Goal: Transaction & Acquisition: Purchase product/service

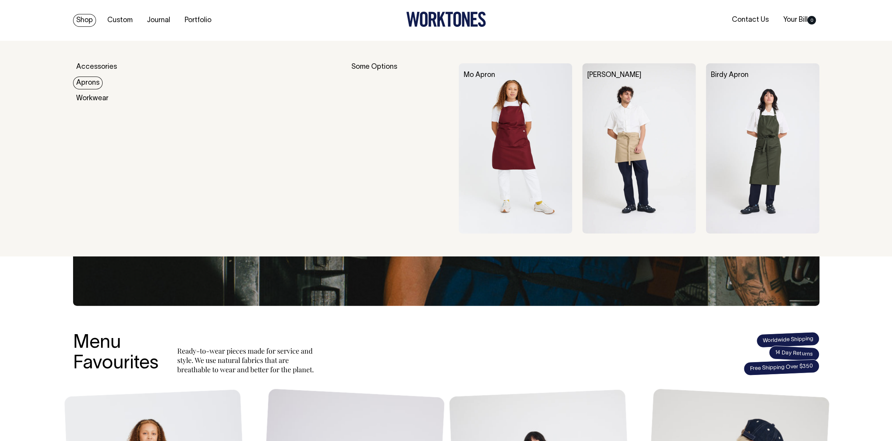
click at [92, 84] on link "Aprons" at bounding box center [88, 83] width 30 height 13
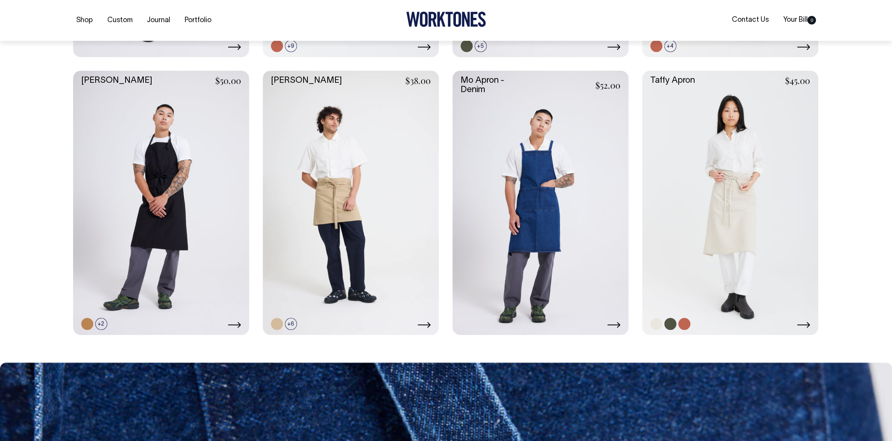
scroll to position [446, 0]
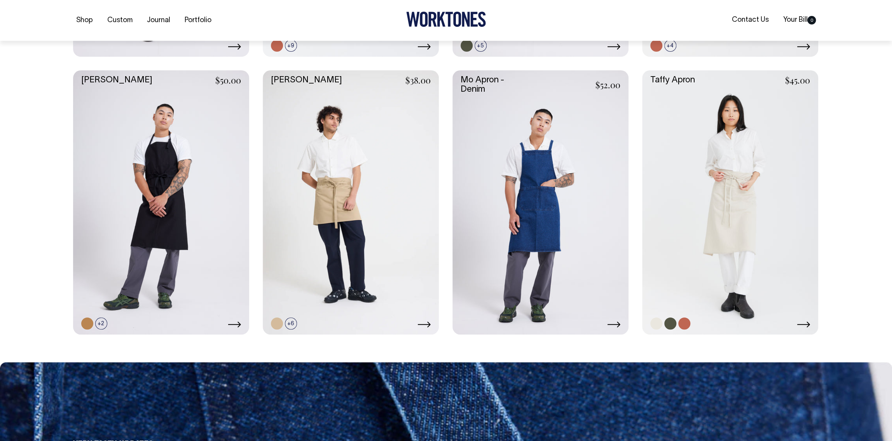
click at [668, 140] on link at bounding box center [730, 202] width 176 height 264
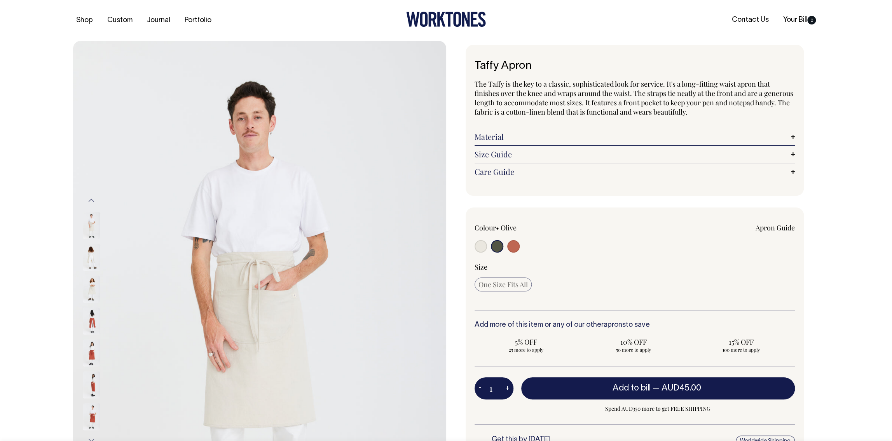
click at [90, 227] on img at bounding box center [91, 225] width 17 height 27
click at [93, 267] on img at bounding box center [91, 257] width 17 height 27
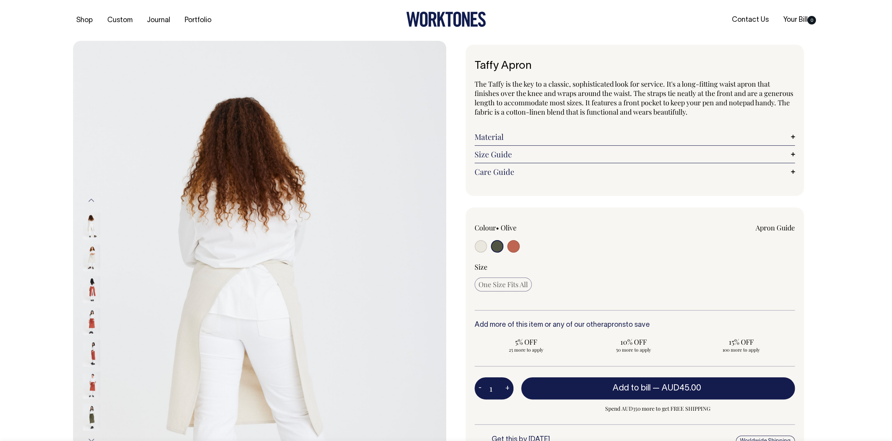
click at [95, 286] on div at bounding box center [101, 416] width 39 height 986
drag, startPoint x: 90, startPoint y: 229, endPoint x: 98, endPoint y: 236, distance: 10.2
click at [90, 229] on img at bounding box center [91, 225] width 17 height 27
click at [93, 326] on img at bounding box center [91, 321] width 17 height 27
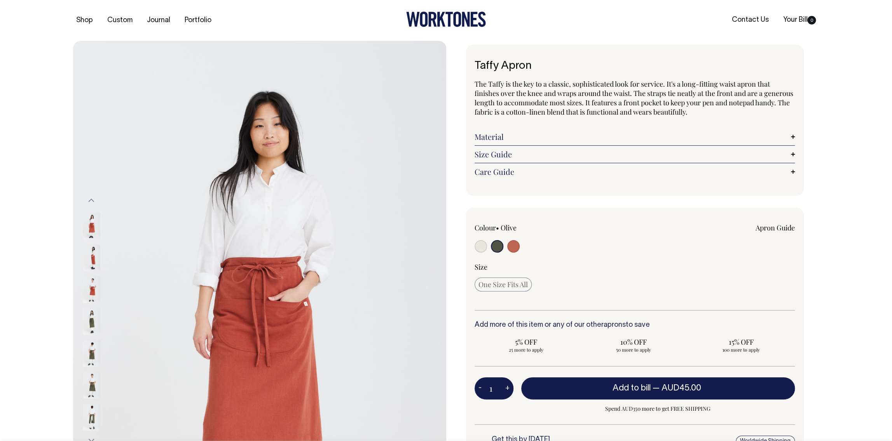
click at [94, 285] on img at bounding box center [91, 289] width 17 height 27
click at [94, 288] on img at bounding box center [91, 290] width 17 height 27
click at [95, 288] on img at bounding box center [91, 290] width 17 height 27
click at [91, 292] on img at bounding box center [91, 289] width 17 height 27
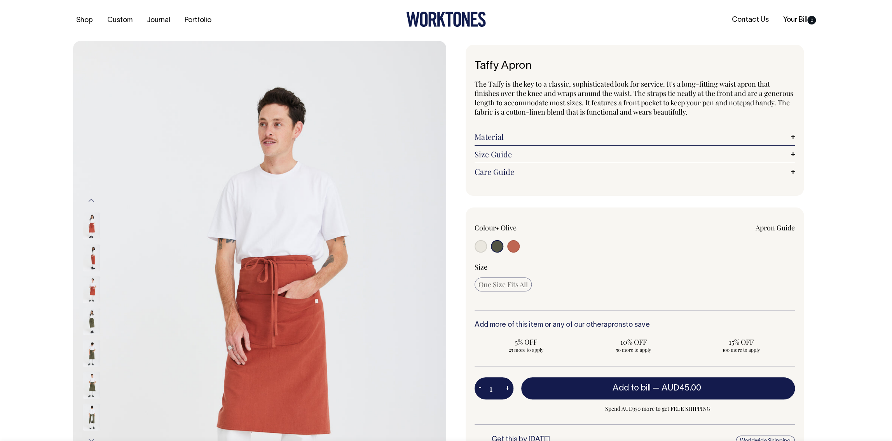
click at [91, 292] on img at bounding box center [91, 289] width 17 height 27
click at [90, 410] on img at bounding box center [91, 417] width 17 height 27
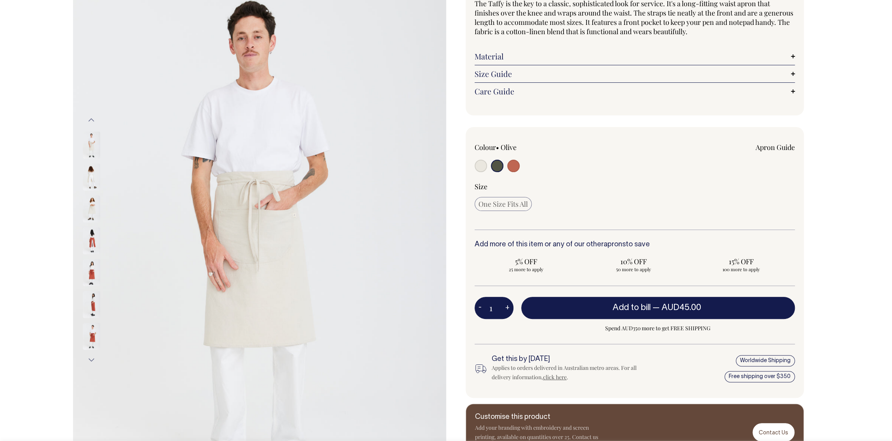
scroll to position [80, 0]
click at [89, 239] on img at bounding box center [91, 241] width 17 height 27
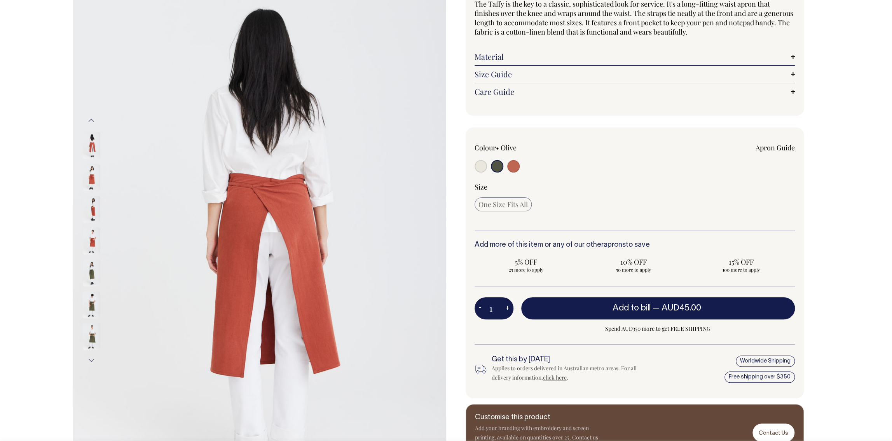
click at [86, 270] on img at bounding box center [91, 273] width 17 height 27
click at [96, 298] on img at bounding box center [91, 304] width 17 height 27
click at [92, 335] on img at bounding box center [91, 336] width 17 height 27
click at [91, 182] on img at bounding box center [91, 177] width 17 height 27
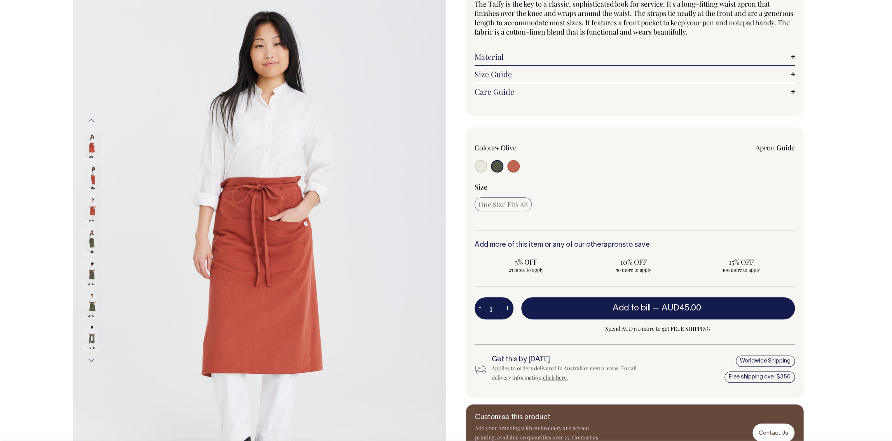
click at [93, 281] on img at bounding box center [91, 273] width 17 height 27
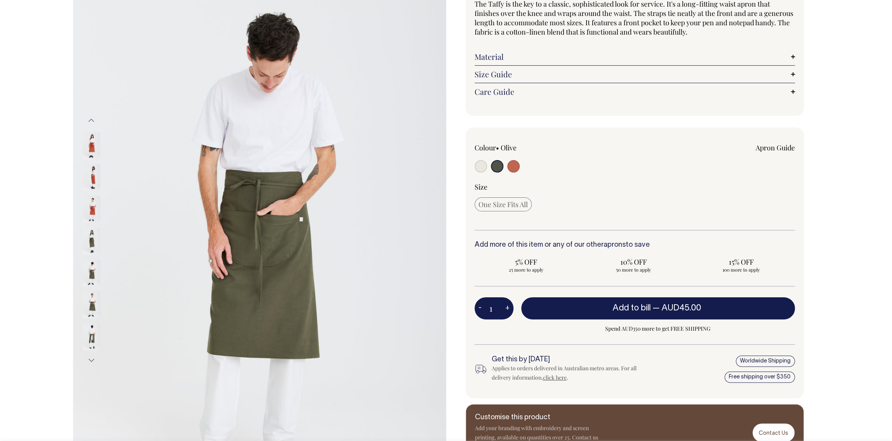
drag, startPoint x: 90, startPoint y: 302, endPoint x: 89, endPoint y: 307, distance: 4.7
click at [90, 302] on img at bounding box center [91, 304] width 17 height 27
click at [92, 214] on img at bounding box center [91, 209] width 17 height 27
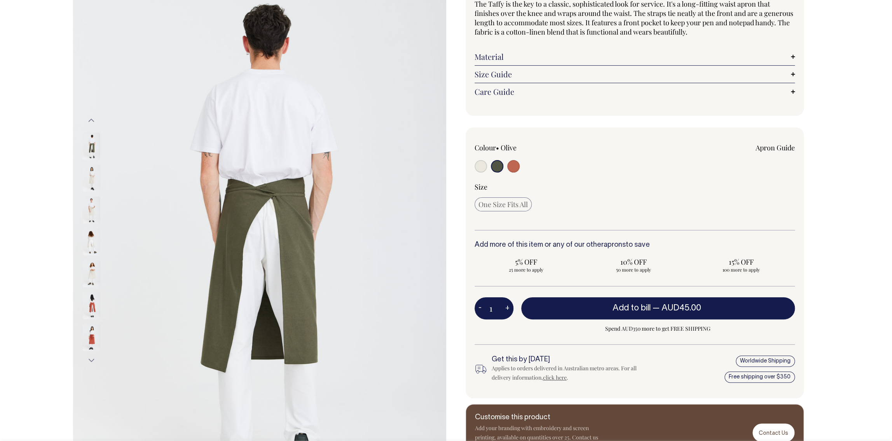
click at [91, 300] on img at bounding box center [91, 305] width 17 height 27
click at [92, 303] on img at bounding box center [91, 305] width 17 height 27
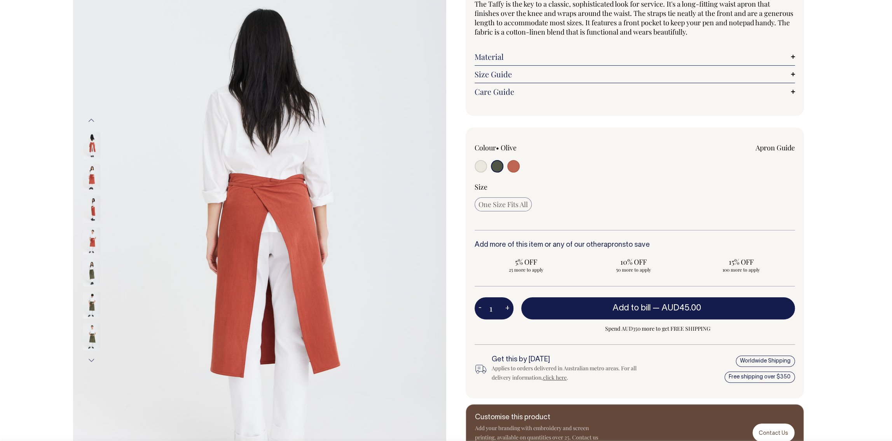
click at [91, 302] on img at bounding box center [91, 304] width 17 height 27
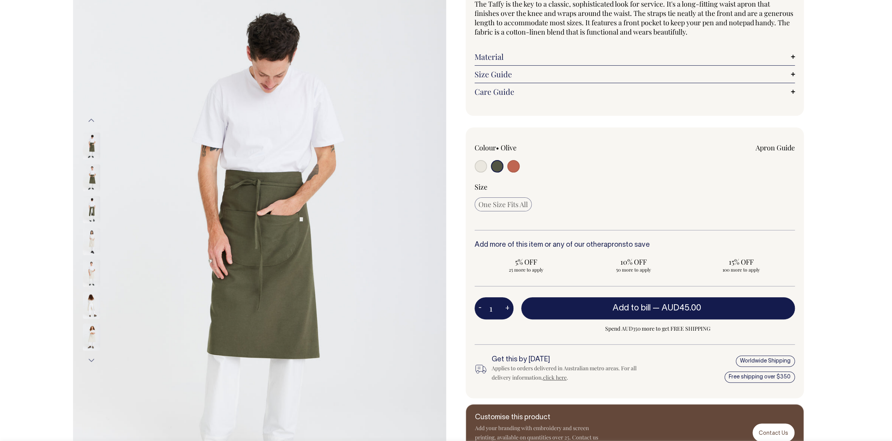
click at [91, 329] on img at bounding box center [91, 337] width 17 height 27
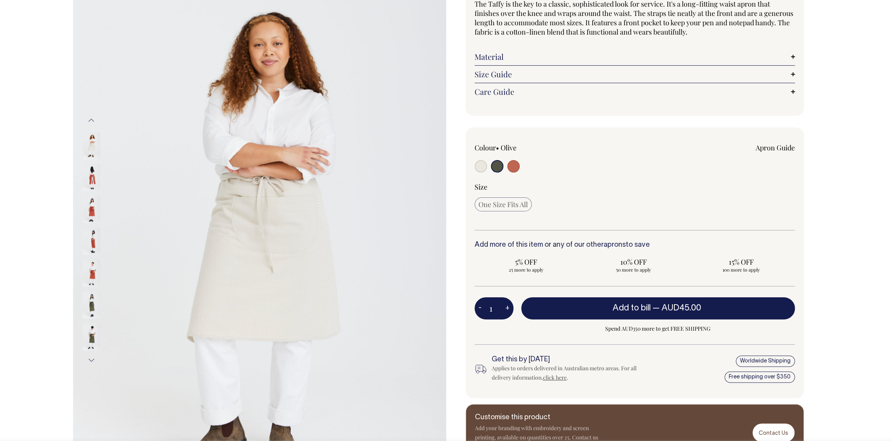
click at [91, 360] on button "Next" at bounding box center [91, 360] width 12 height 17
click at [93, 359] on button "Next" at bounding box center [91, 360] width 12 height 17
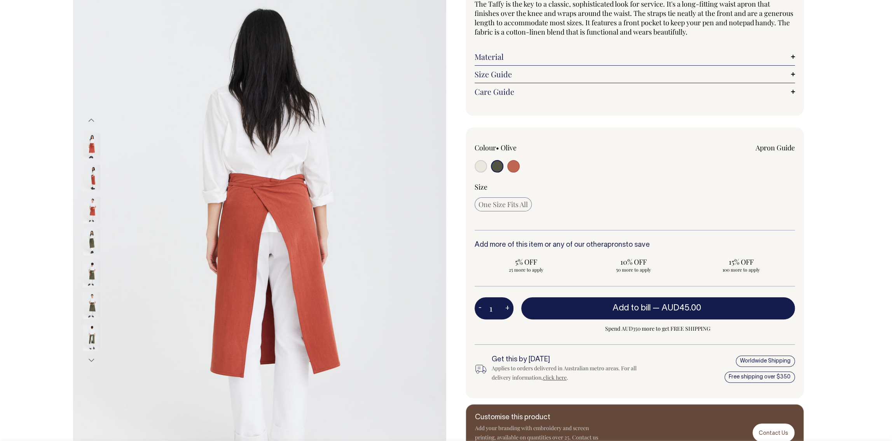
click at [93, 359] on button "Next" at bounding box center [91, 360] width 12 height 17
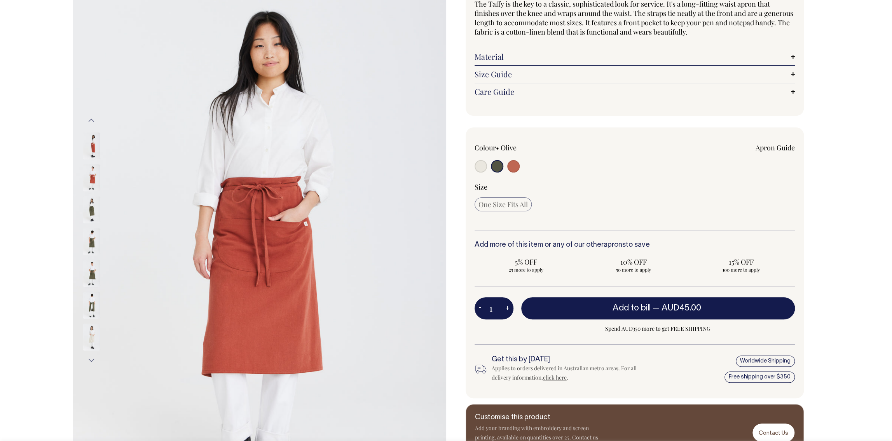
click at [92, 356] on button "Next" at bounding box center [91, 360] width 12 height 17
click at [92, 357] on button "Next" at bounding box center [91, 360] width 12 height 17
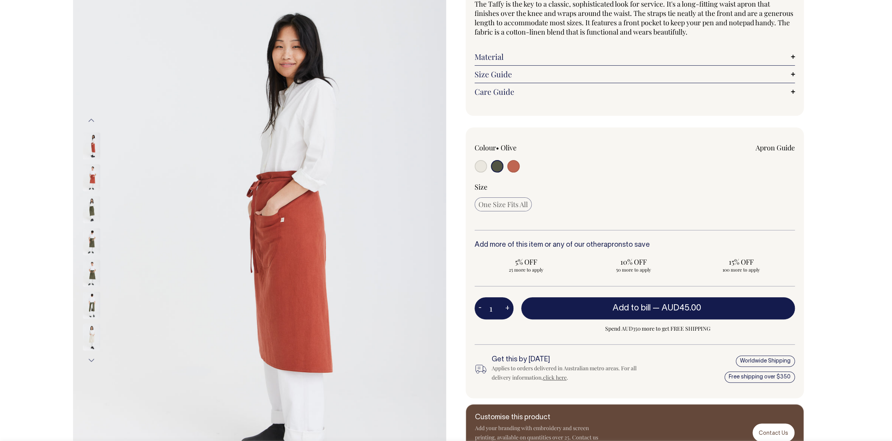
click at [92, 357] on button "Next" at bounding box center [91, 360] width 12 height 17
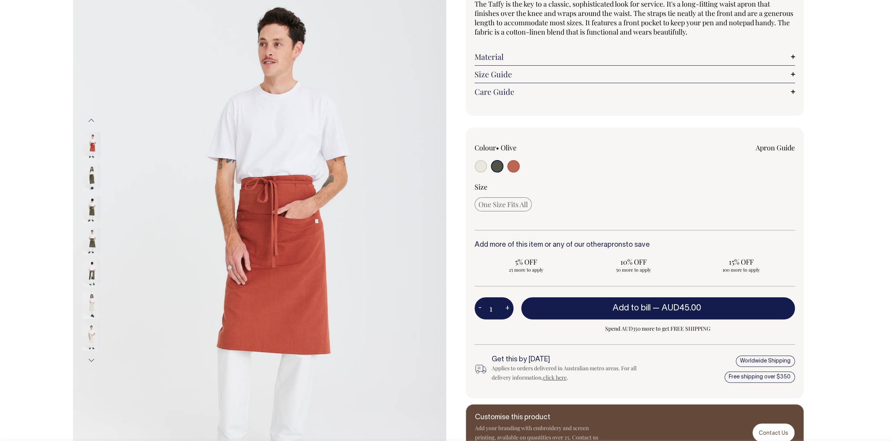
click at [92, 358] on button "Next" at bounding box center [91, 360] width 12 height 17
click at [92, 360] on button "Next" at bounding box center [91, 360] width 12 height 17
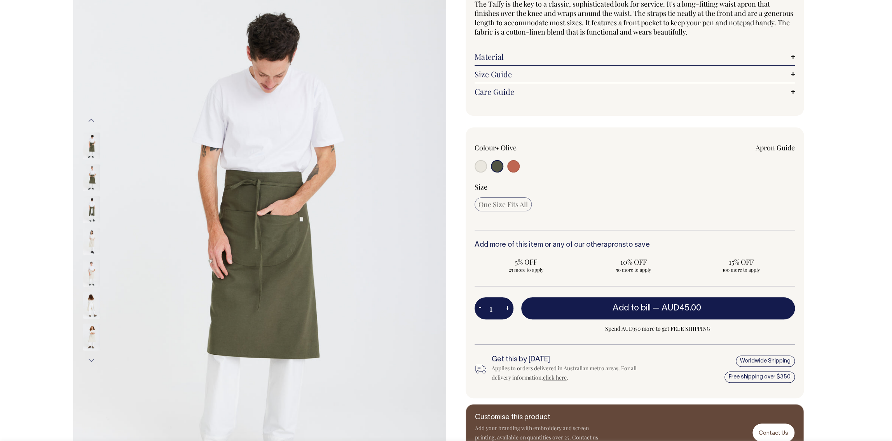
click at [92, 360] on button "Next" at bounding box center [91, 360] width 12 height 17
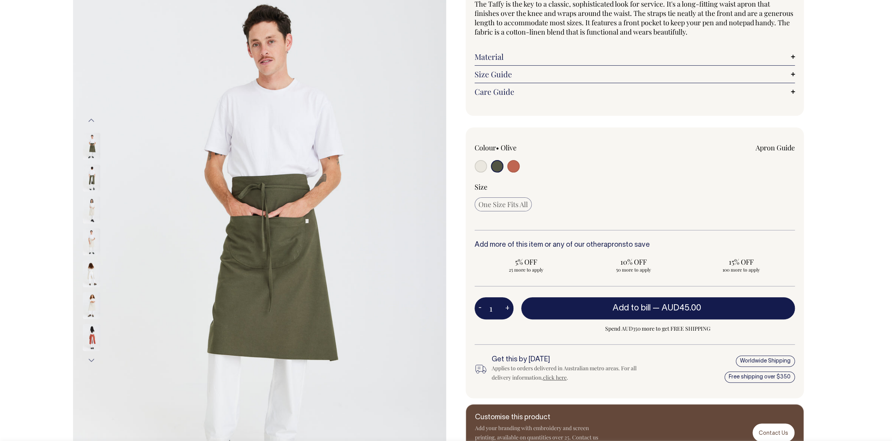
click at [91, 277] on img at bounding box center [91, 273] width 17 height 27
click at [94, 281] on img at bounding box center [91, 273] width 17 height 27
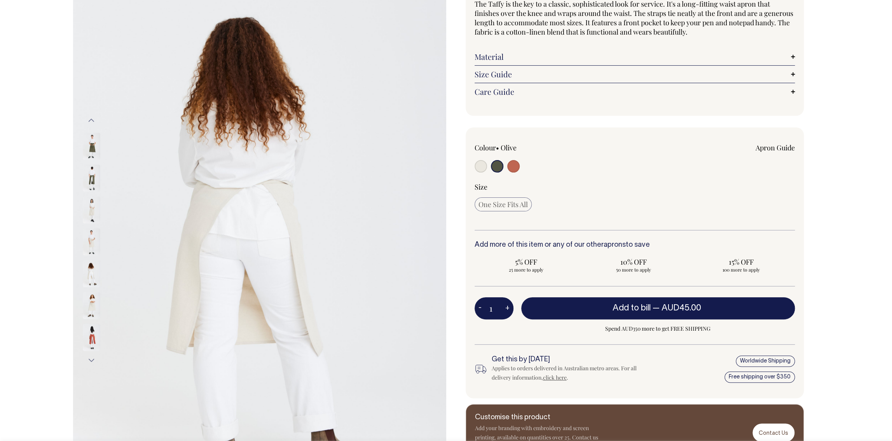
click at [94, 281] on img at bounding box center [91, 273] width 17 height 27
click at [92, 239] on img at bounding box center [91, 241] width 17 height 27
click at [92, 271] on img at bounding box center [91, 273] width 17 height 27
click at [92, 329] on img at bounding box center [91, 336] width 17 height 27
click at [94, 274] on img at bounding box center [91, 273] width 17 height 27
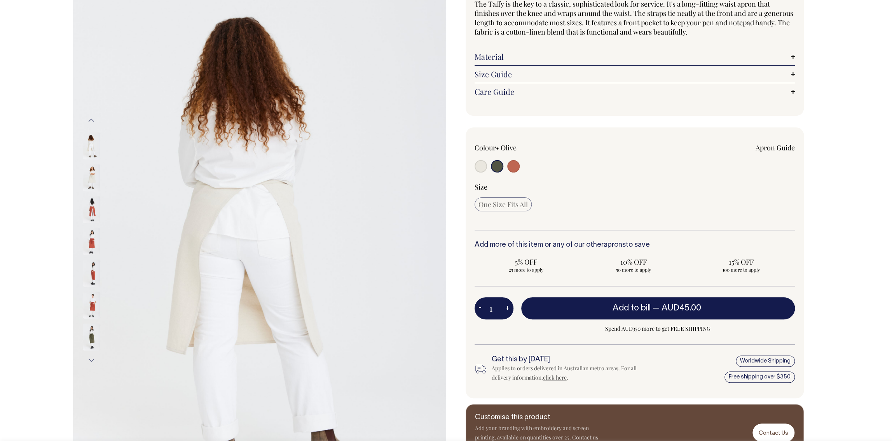
click at [95, 241] on img at bounding box center [91, 241] width 17 height 27
click at [95, 201] on img at bounding box center [91, 209] width 17 height 27
click at [92, 185] on img at bounding box center [91, 177] width 17 height 27
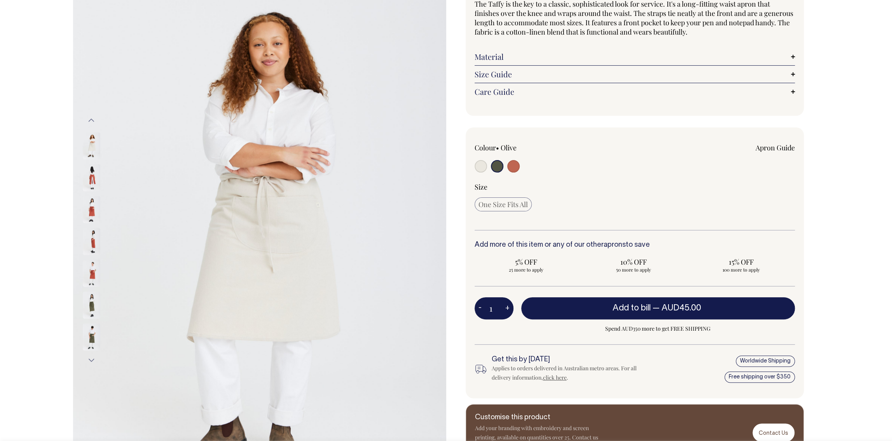
click at [91, 306] on img at bounding box center [91, 304] width 17 height 27
click at [91, 295] on img at bounding box center [91, 304] width 17 height 27
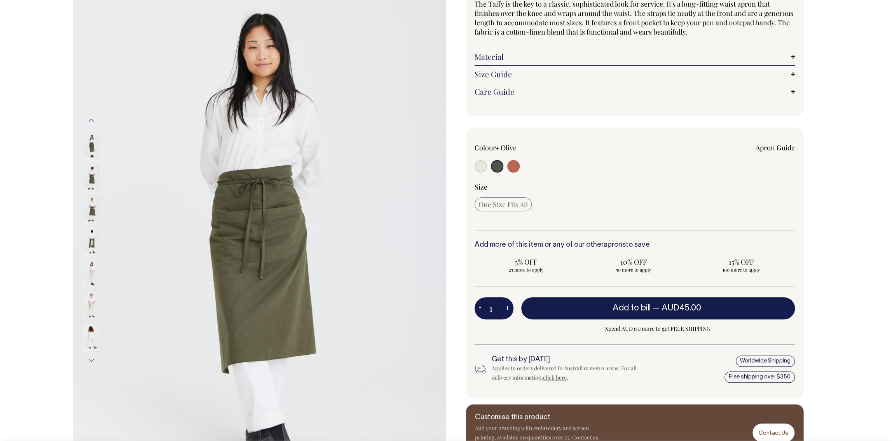
click at [92, 273] on img at bounding box center [91, 273] width 17 height 27
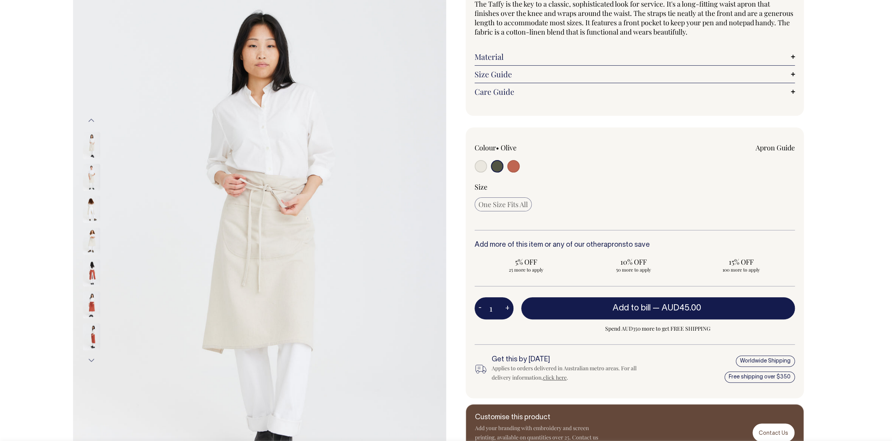
click at [92, 359] on button "Next" at bounding box center [91, 360] width 12 height 17
click at [92, 361] on button "Next" at bounding box center [91, 360] width 12 height 17
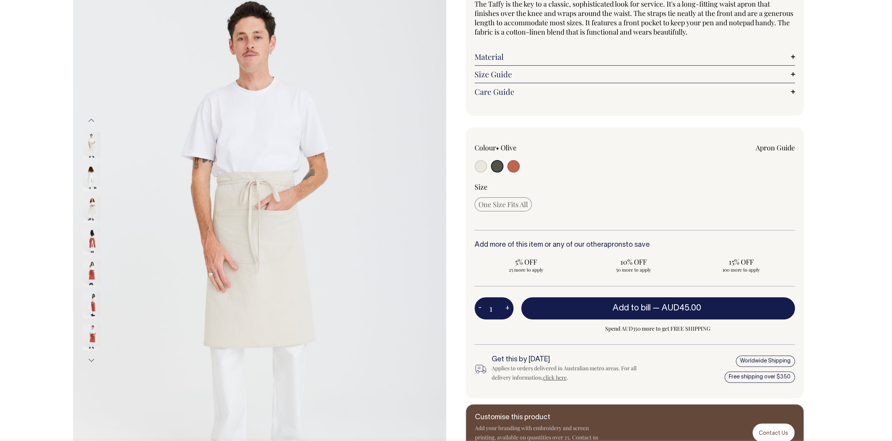
click at [92, 361] on button "Next" at bounding box center [91, 360] width 12 height 17
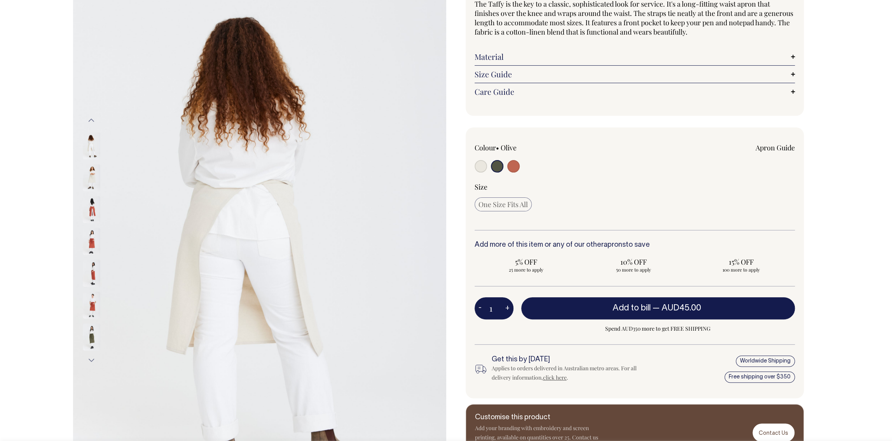
click at [91, 341] on img at bounding box center [91, 336] width 17 height 27
click at [91, 306] on img at bounding box center [91, 304] width 17 height 27
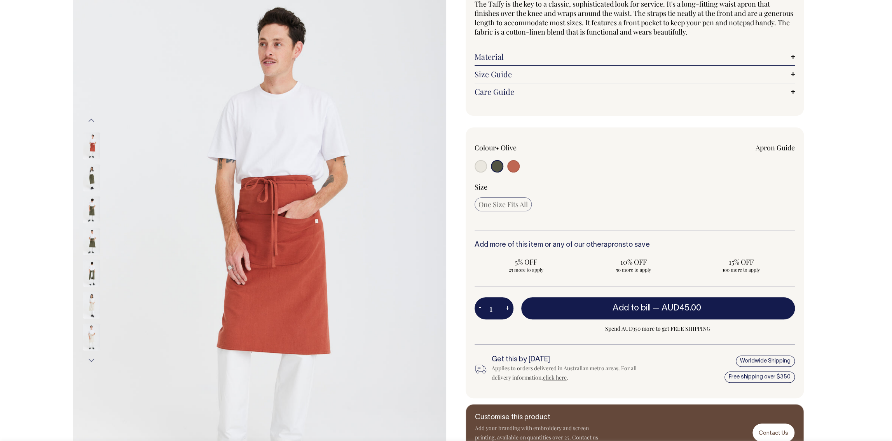
click at [92, 310] on img at bounding box center [91, 305] width 17 height 27
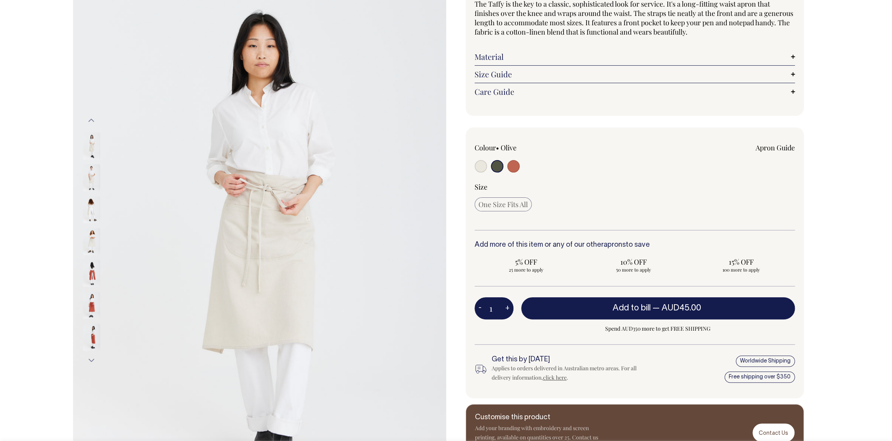
click at [93, 173] on img at bounding box center [91, 177] width 17 height 27
click at [92, 178] on img at bounding box center [91, 177] width 17 height 27
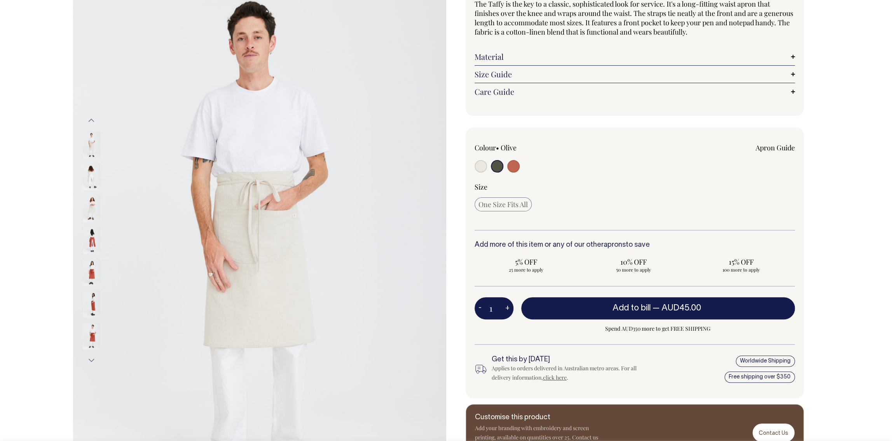
click at [89, 273] on img at bounding box center [91, 272] width 17 height 27
click at [91, 277] on img at bounding box center [91, 273] width 17 height 27
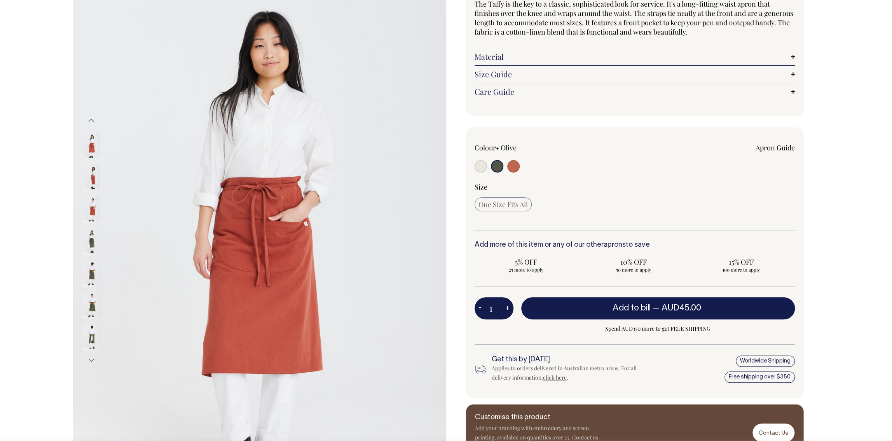
drag, startPoint x: 88, startPoint y: 237, endPoint x: 91, endPoint y: 242, distance: 5.6
click at [90, 241] on img at bounding box center [91, 241] width 17 height 27
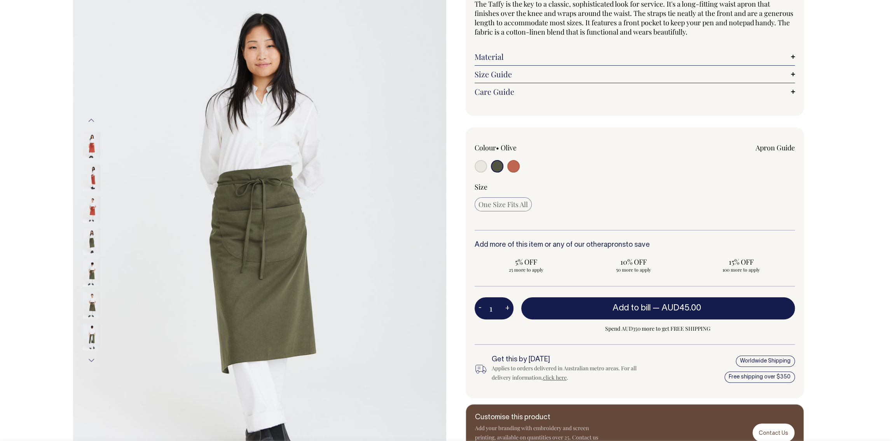
click at [92, 246] on img at bounding box center [91, 241] width 17 height 27
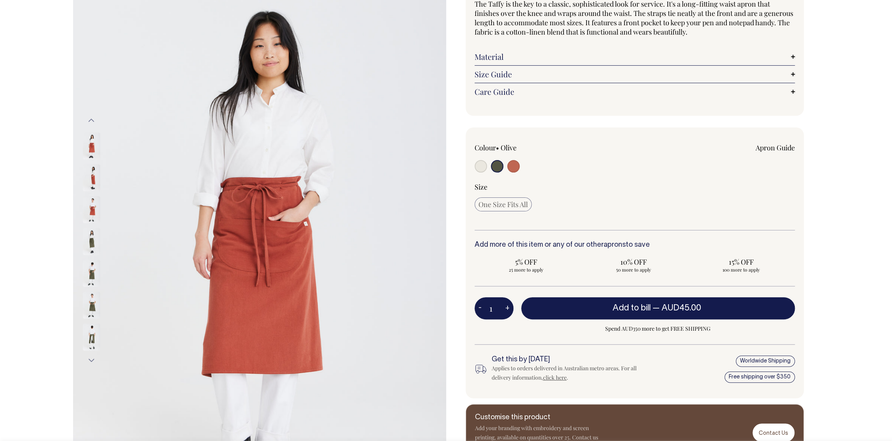
click at [99, 214] on img at bounding box center [91, 209] width 17 height 27
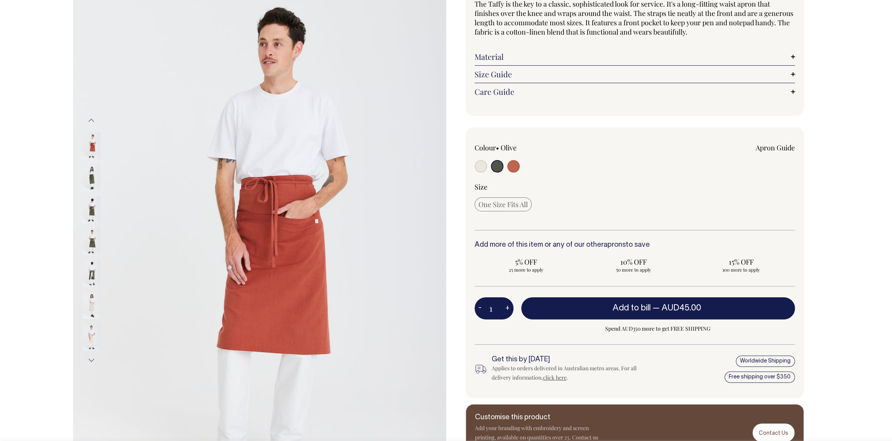
click at [91, 273] on img at bounding box center [91, 273] width 17 height 27
click at [87, 292] on img at bounding box center [91, 305] width 17 height 27
click at [88, 330] on img at bounding box center [91, 337] width 17 height 27
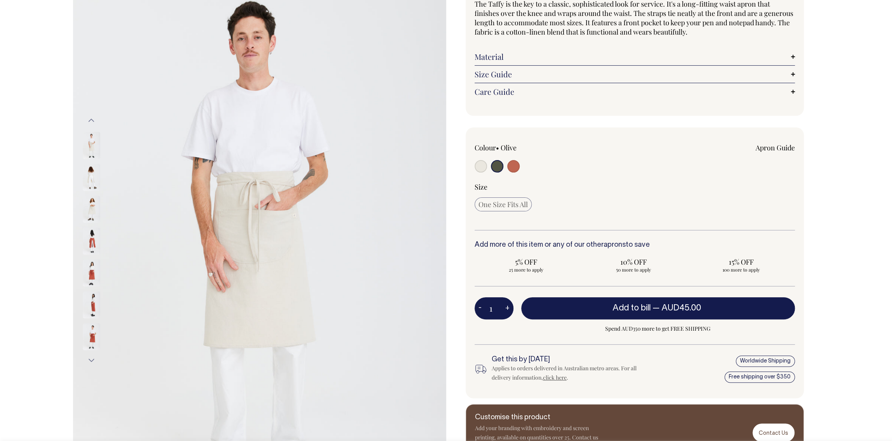
click at [92, 362] on button "Next" at bounding box center [91, 360] width 12 height 17
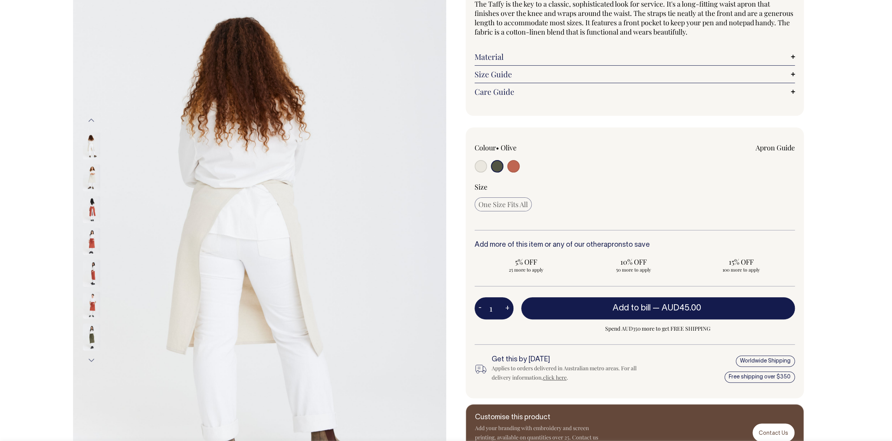
click at [96, 308] on img at bounding box center [91, 304] width 17 height 27
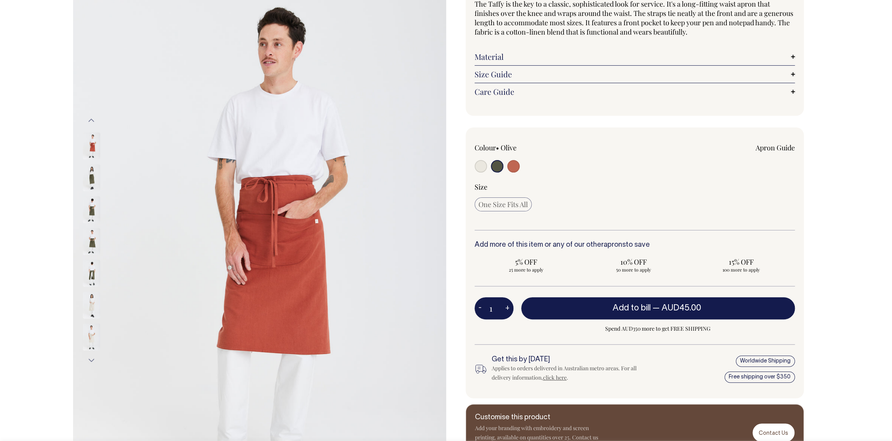
click at [91, 363] on button "Next" at bounding box center [91, 360] width 12 height 17
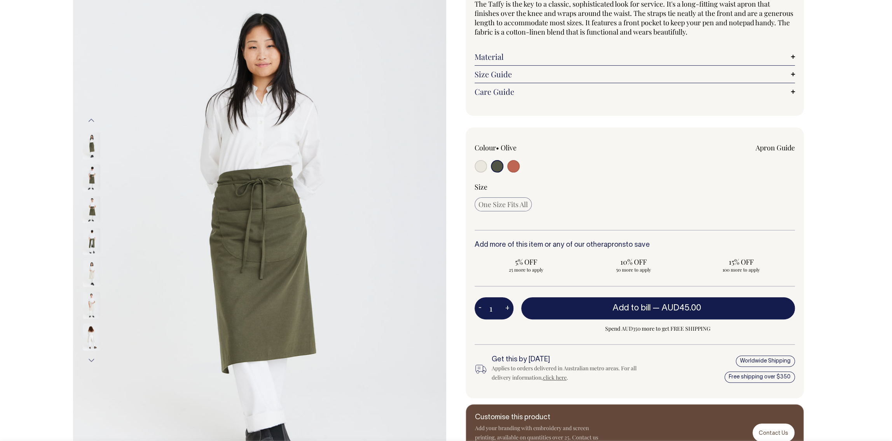
click at [96, 340] on img at bounding box center [91, 337] width 17 height 27
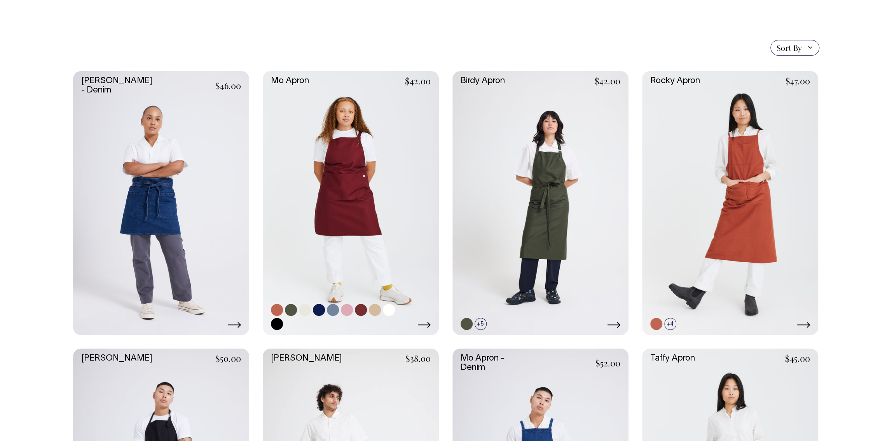
scroll to position [167, 0]
click at [556, 190] on link at bounding box center [540, 203] width 176 height 264
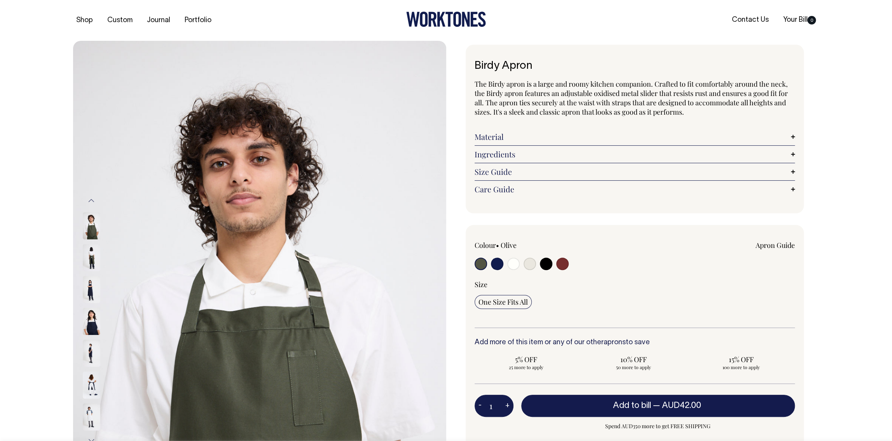
click at [92, 245] on img at bounding box center [91, 257] width 17 height 27
click at [93, 228] on img at bounding box center [91, 225] width 17 height 27
click at [91, 322] on img at bounding box center [91, 321] width 17 height 27
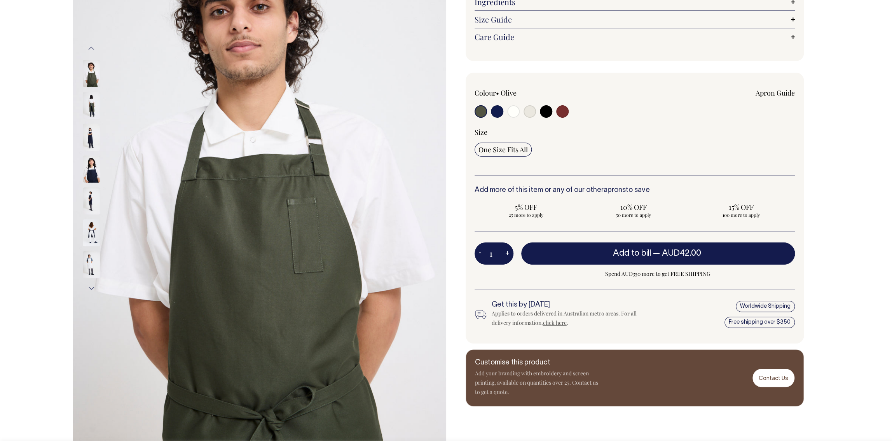
scroll to position [153, 0]
click at [91, 228] on img at bounding box center [91, 232] width 17 height 27
click at [86, 237] on img at bounding box center [91, 232] width 17 height 27
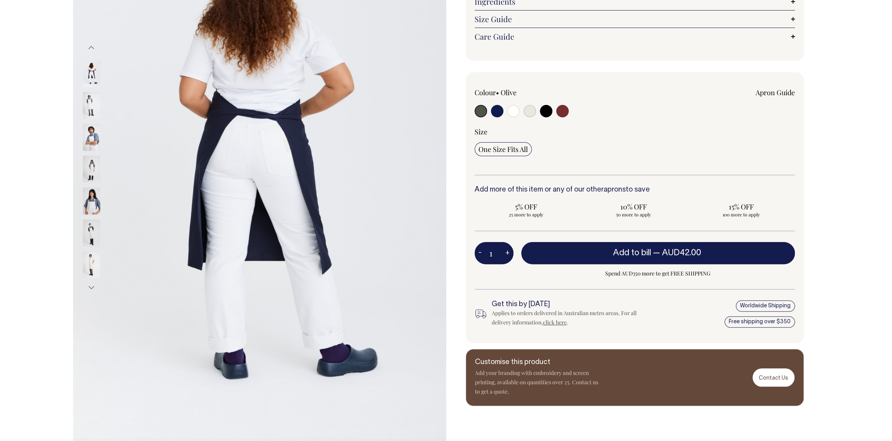
click at [86, 229] on img at bounding box center [91, 232] width 17 height 27
click at [87, 229] on img at bounding box center [91, 232] width 17 height 27
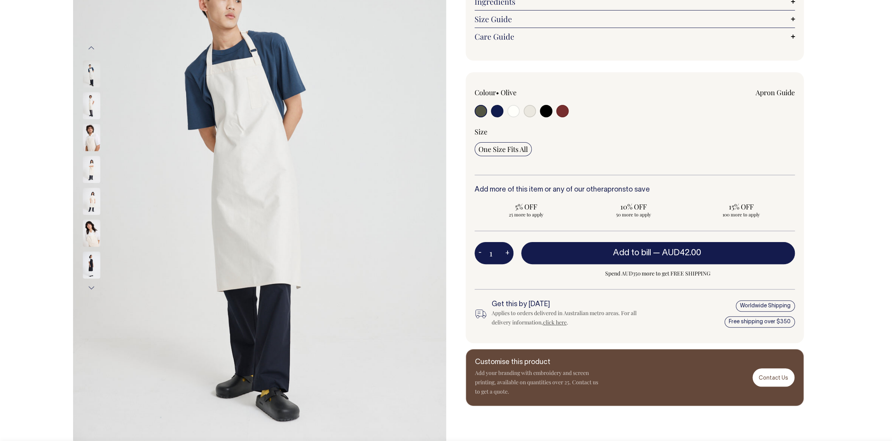
click at [90, 195] on img at bounding box center [91, 201] width 17 height 27
click at [92, 199] on img at bounding box center [91, 201] width 17 height 27
